Goal: Navigation & Orientation: Find specific page/section

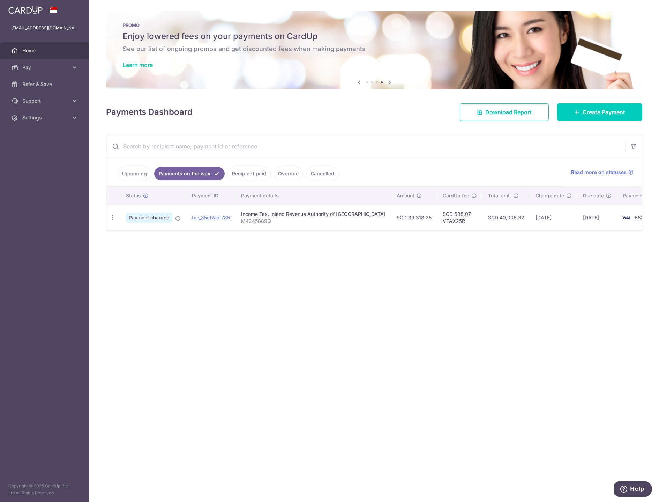
click at [137, 177] on link "Upcoming" at bounding box center [135, 173] width 34 height 13
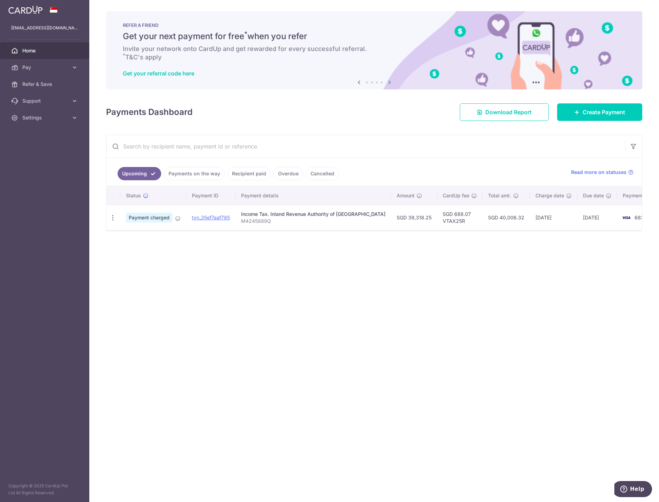
click at [170, 174] on link "Payments on the way" at bounding box center [194, 173] width 61 height 13
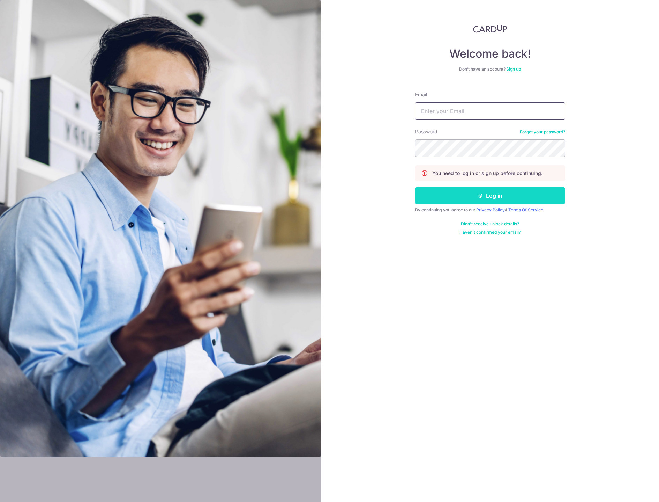
type input "[EMAIL_ADDRESS][DOMAIN_NAME]"
click at [491, 195] on button "Log in" at bounding box center [490, 195] width 150 height 17
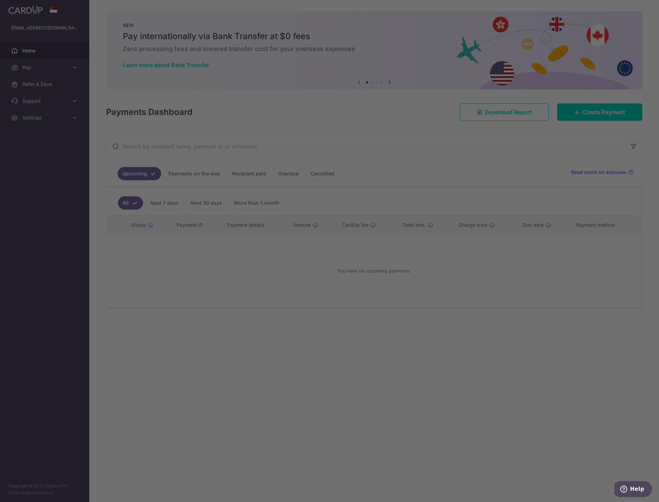
click at [185, 173] on div at bounding box center [333, 253] width 666 height 507
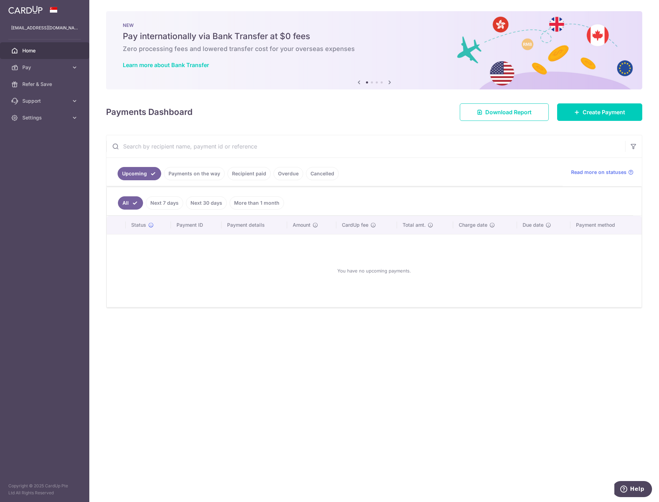
click at [194, 174] on link "Payments on the way" at bounding box center [194, 173] width 61 height 13
